Goal: Transaction & Acquisition: Purchase product/service

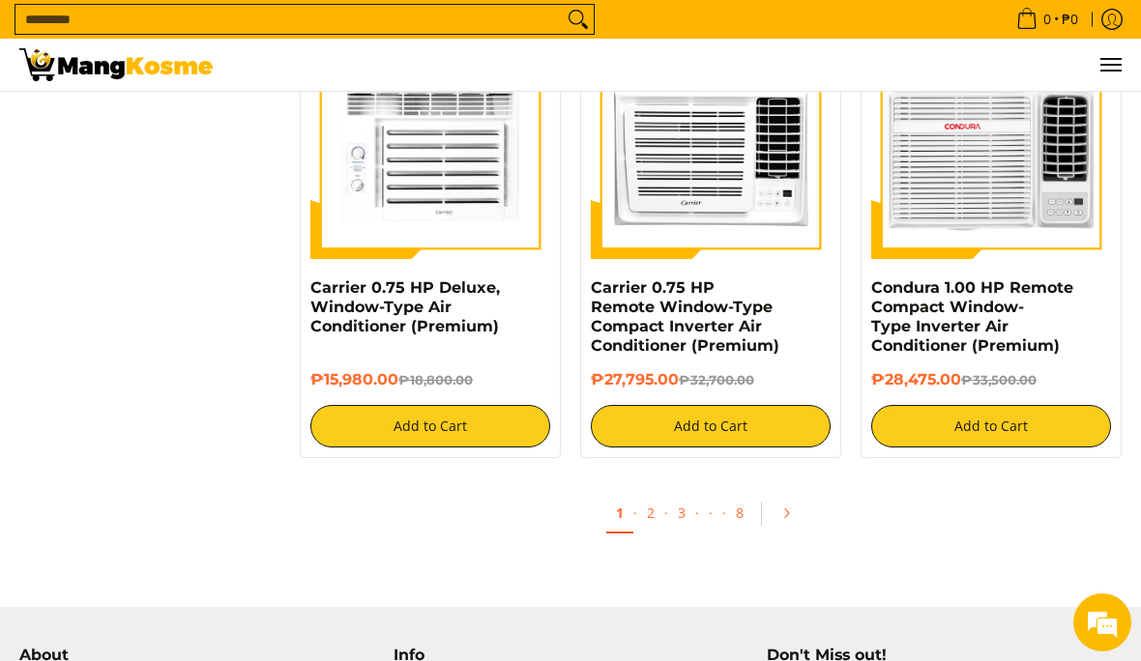
scroll to position [3643, 0]
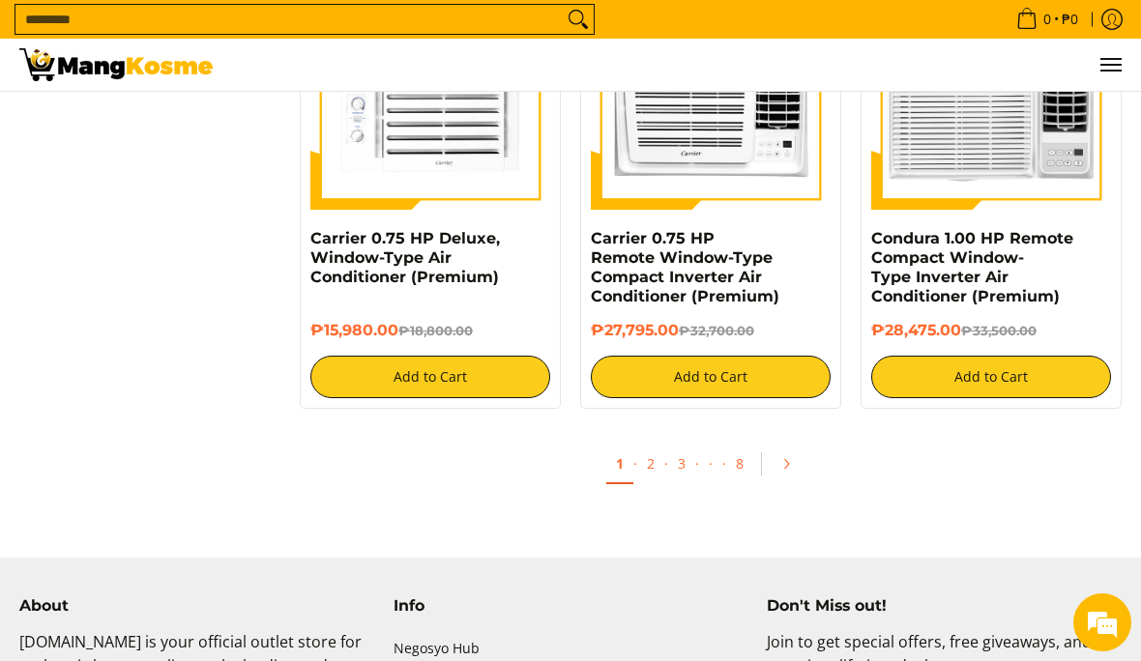
click at [628, 445] on link "1" at bounding box center [619, 465] width 27 height 40
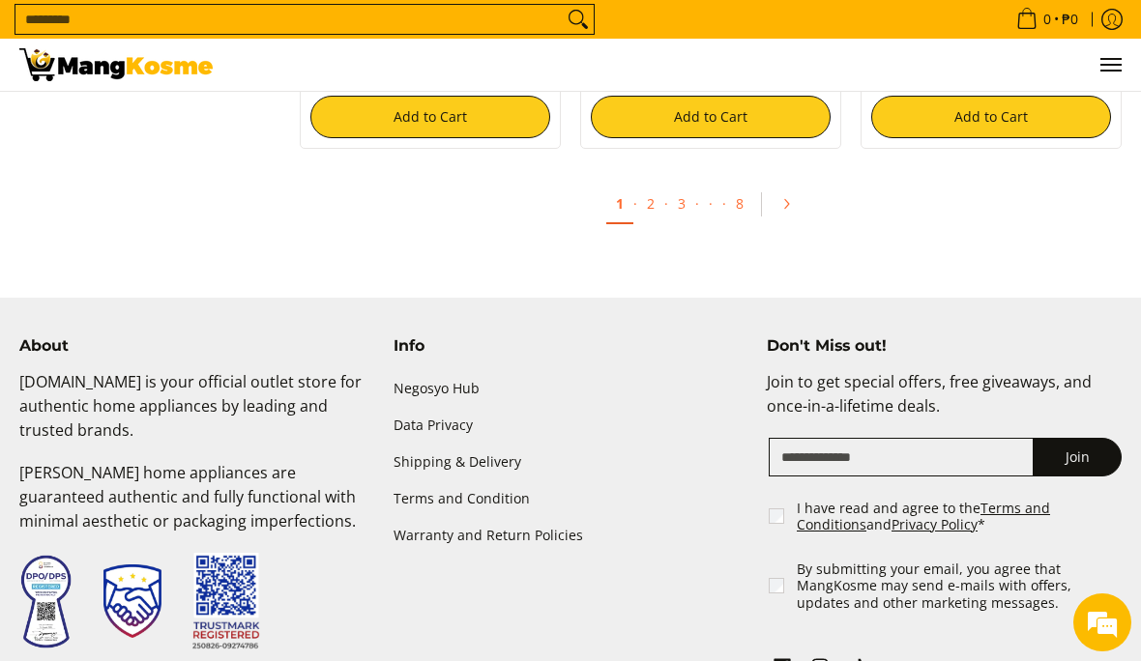
scroll to position [3923, 0]
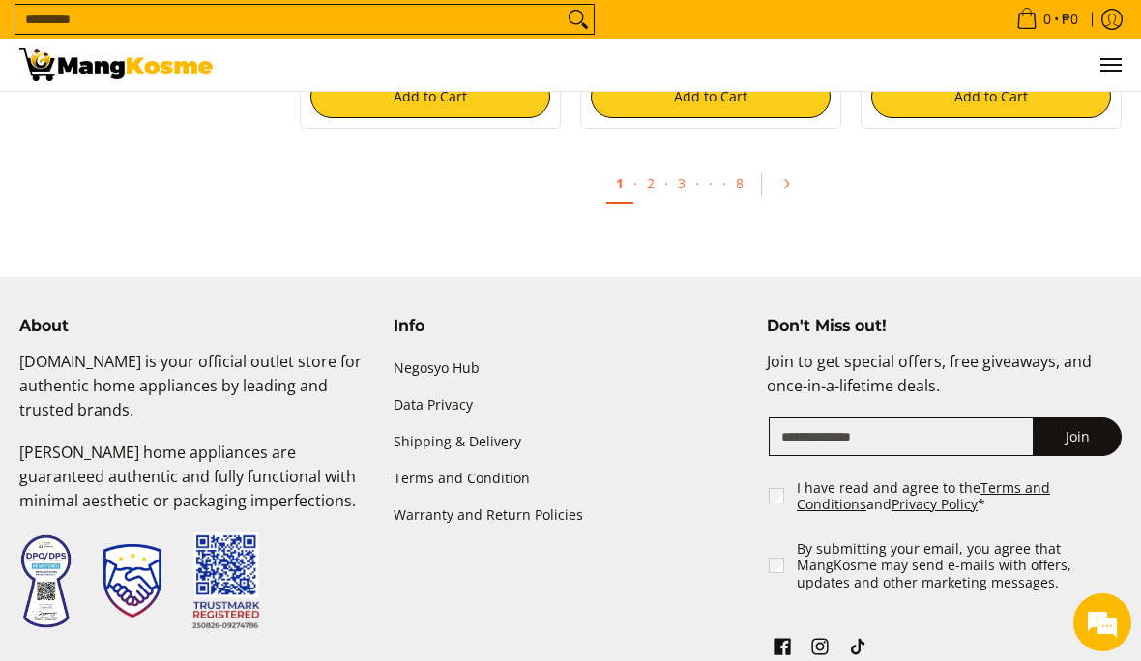
click at [650, 172] on link "2" at bounding box center [650, 183] width 27 height 38
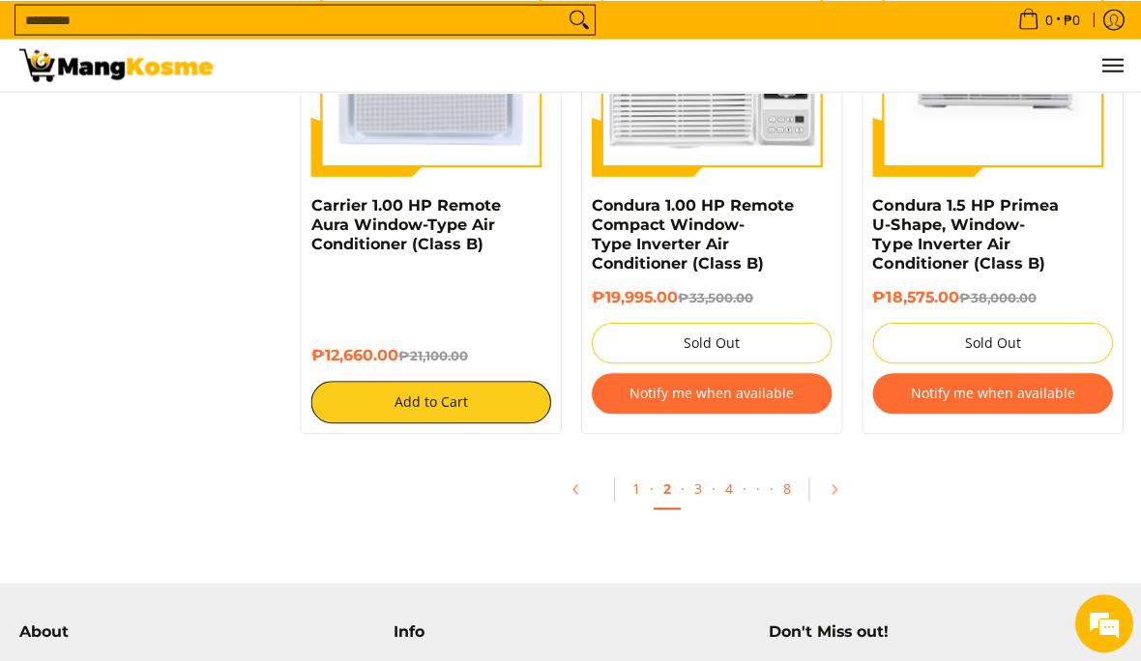
scroll to position [3794, 0]
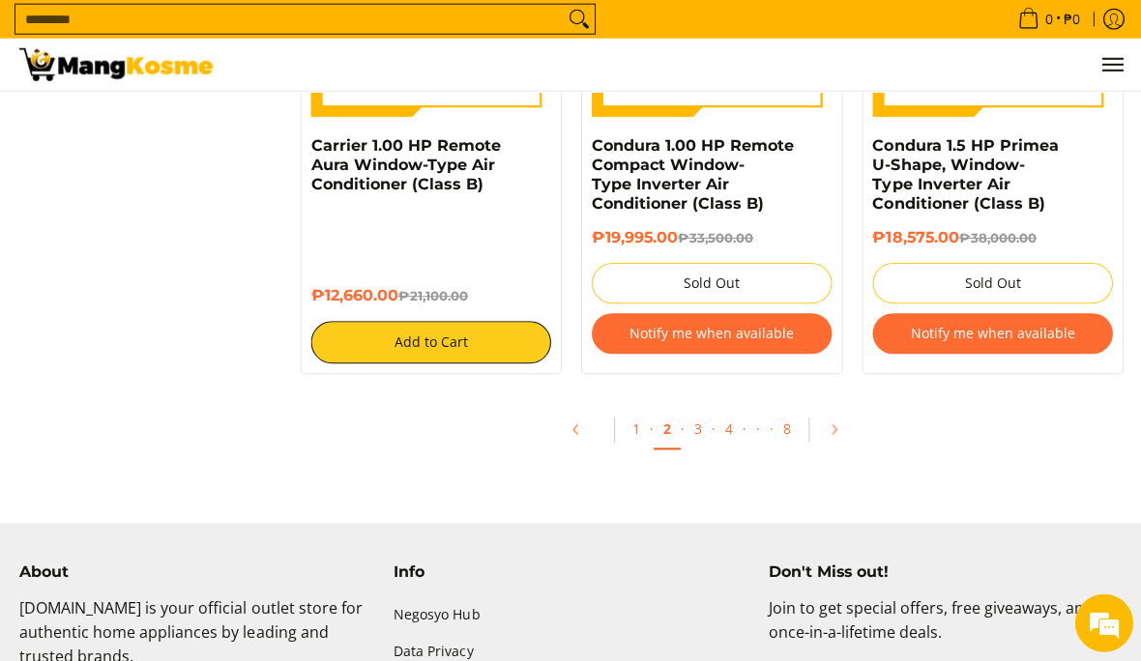
click at [684, 403] on ul "1 · 2 · 3 · 4 · · · 8" at bounding box center [710, 434] width 841 height 62
click at [693, 403] on ul "1 · 2 · 3 · 4 · · · 8" at bounding box center [710, 434] width 841 height 62
click at [698, 410] on link "3" at bounding box center [697, 429] width 27 height 38
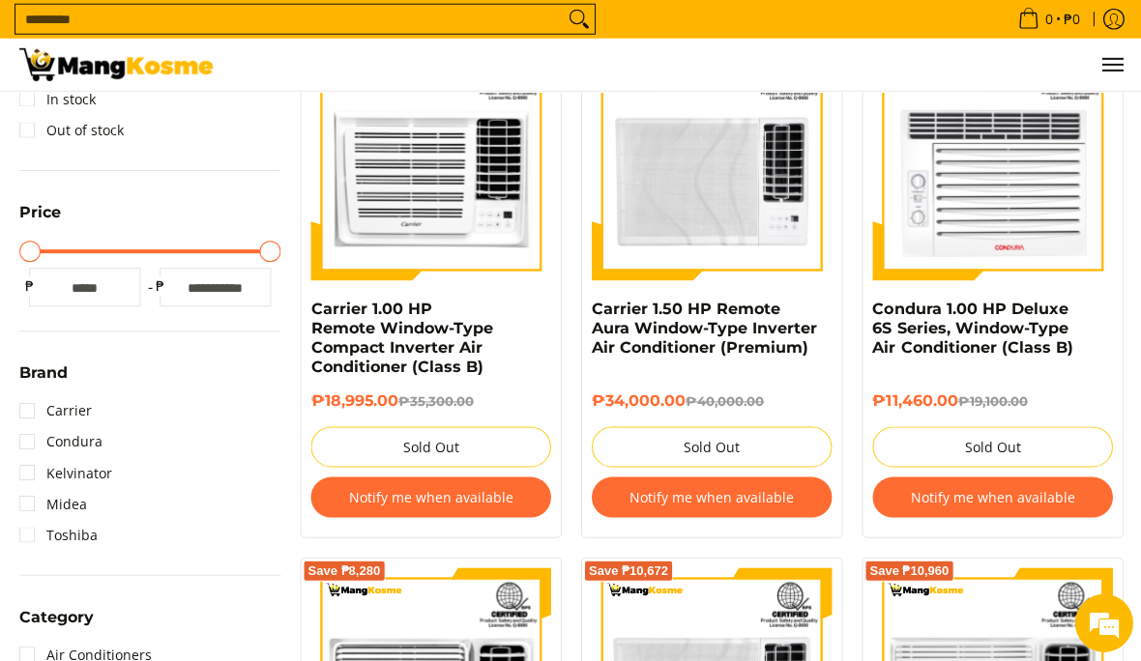
scroll to position [409, 0]
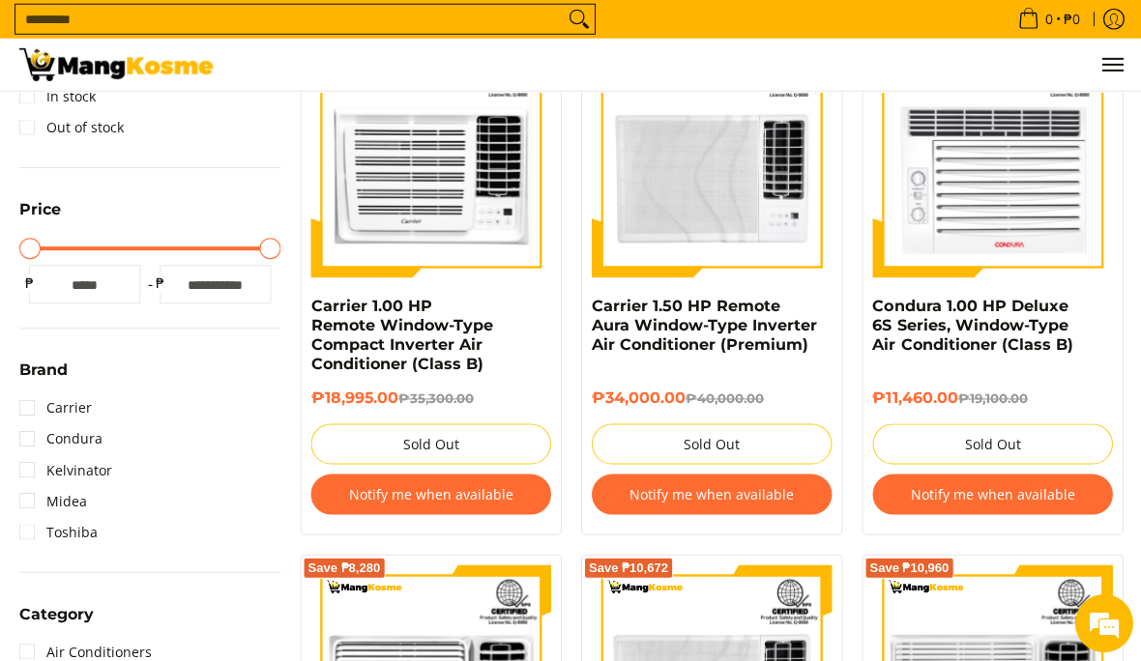
click at [671, 328] on link "Carrier 1.50 HP Remote Aura Window-Type Inverter Air Conditioner (Premium)" at bounding box center [703, 325] width 225 height 57
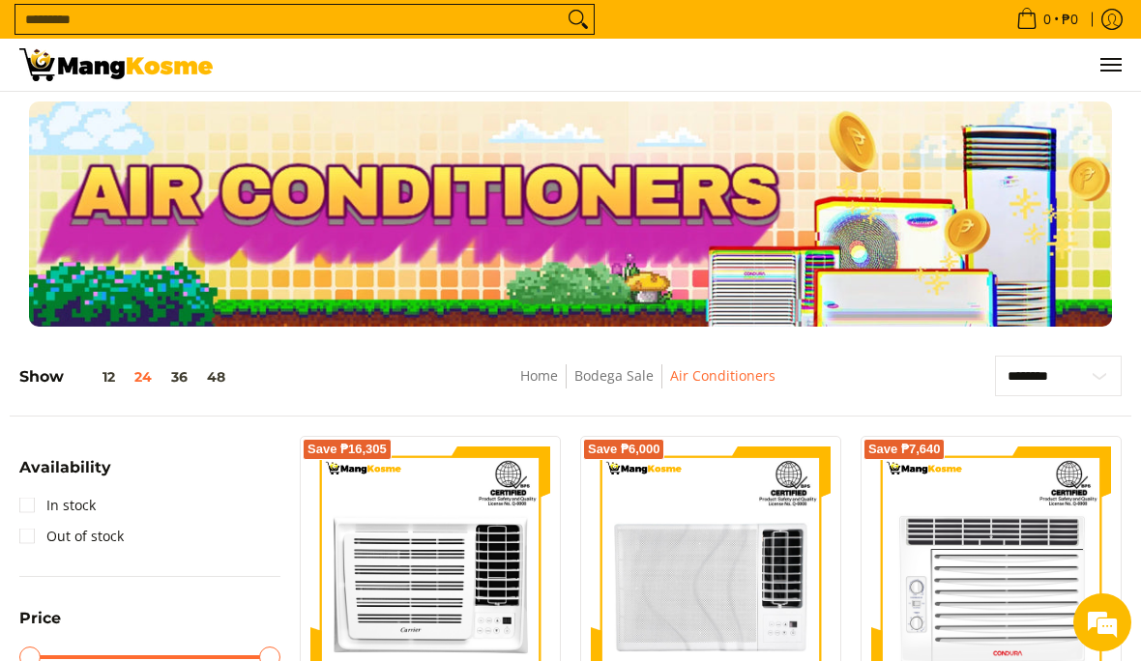
scroll to position [482, 0]
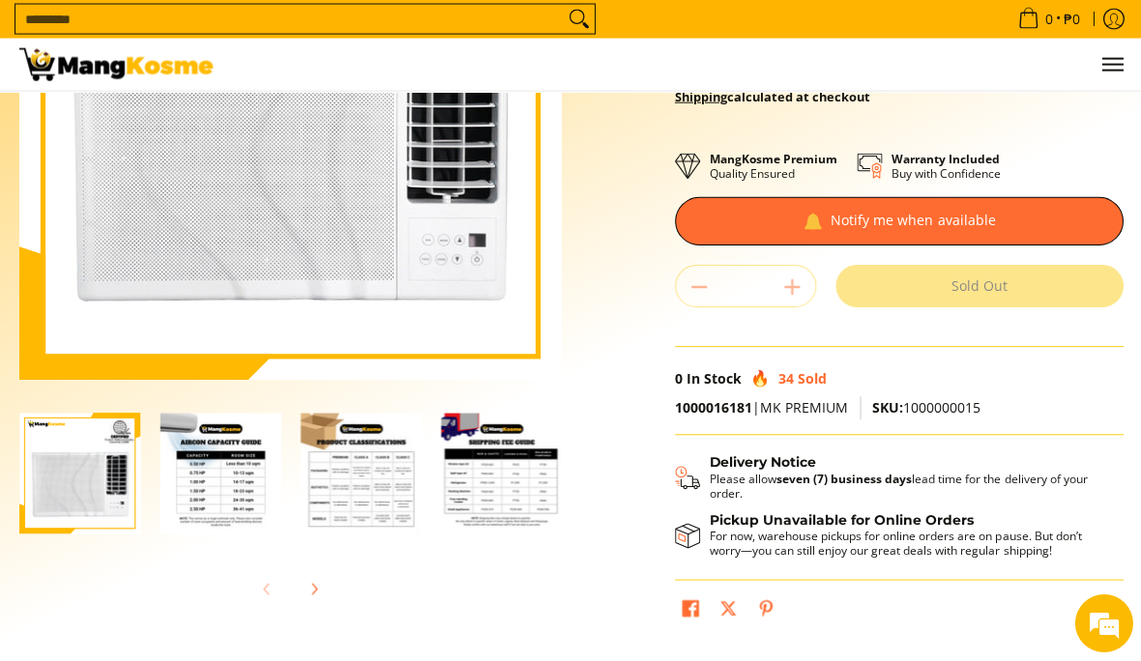
scroll to position [298, 0]
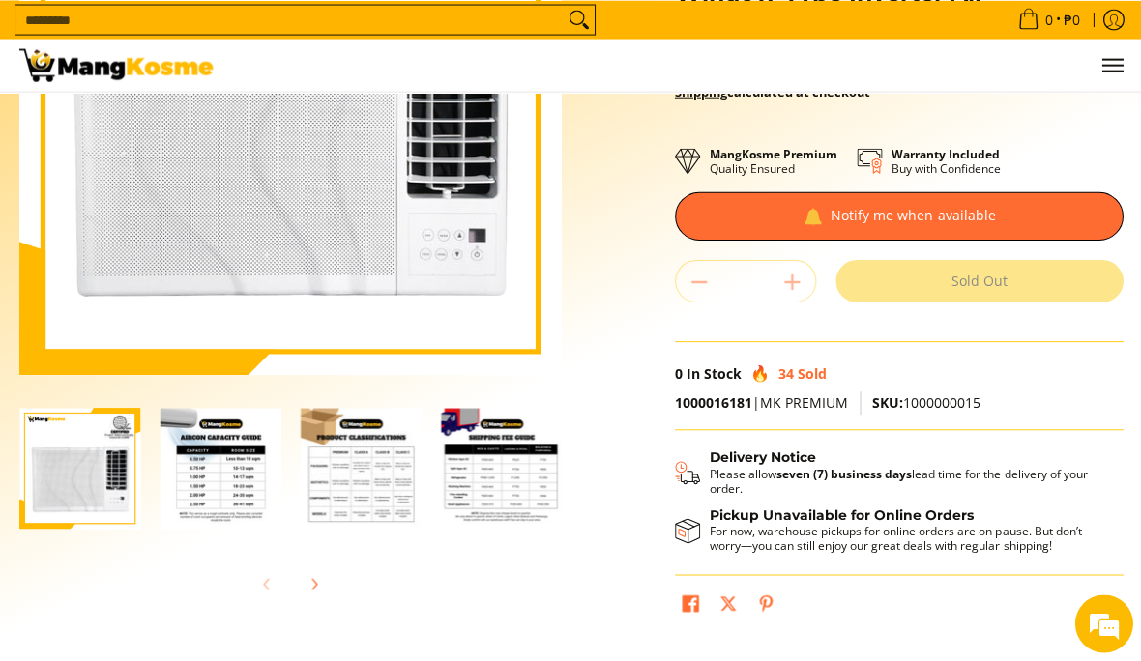
click at [116, 218] on img at bounding box center [290, 104] width 542 height 542
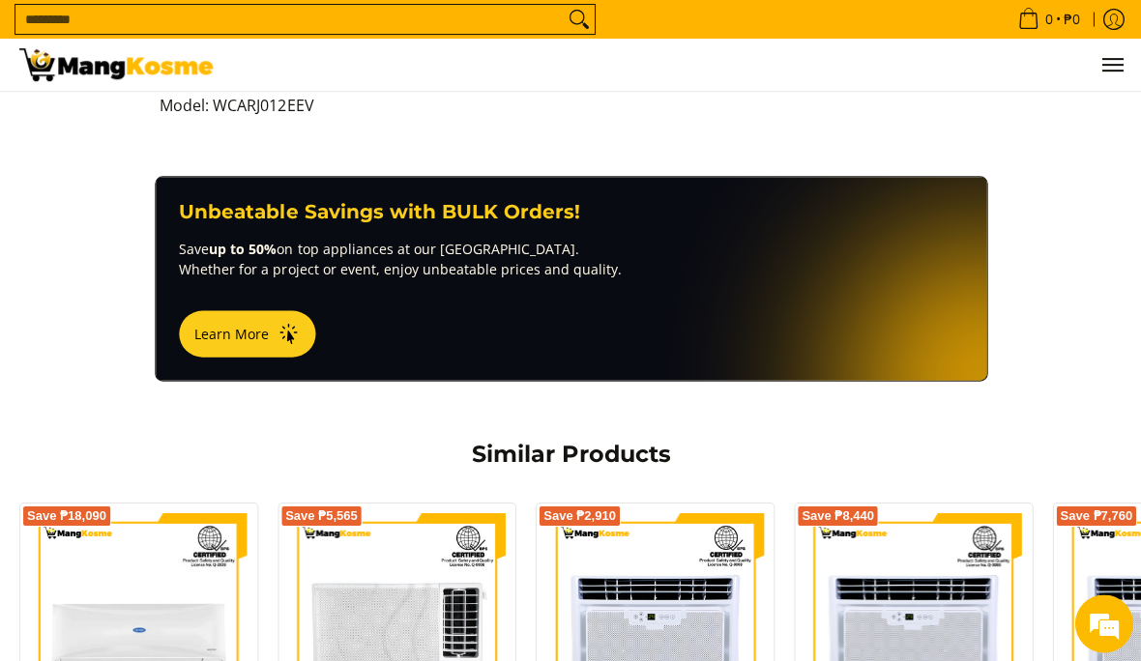
scroll to position [1125, 0]
